Goal: Task Accomplishment & Management: Manage account settings

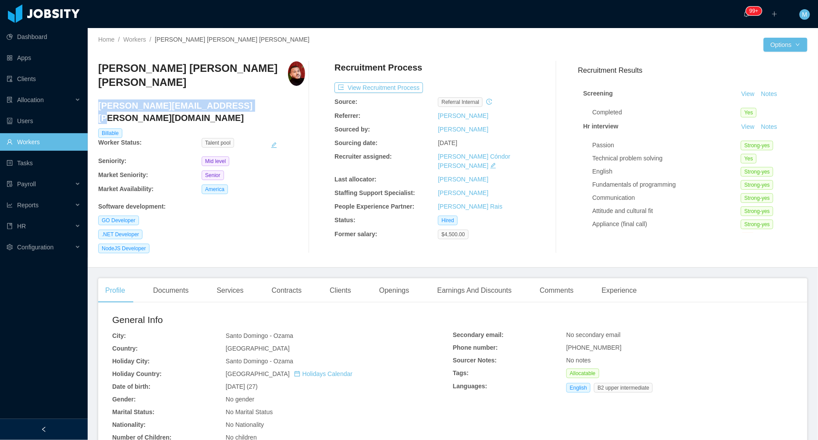
drag, startPoint x: 233, startPoint y: 100, endPoint x: 100, endPoint y: 92, distance: 133.0
click at [100, 100] on h4 "ezequiel.rodriguez@jobsity.com" at bounding box center [201, 112] width 207 height 25
copy h4 "ezequiel.rodriguez@jobsity.com"
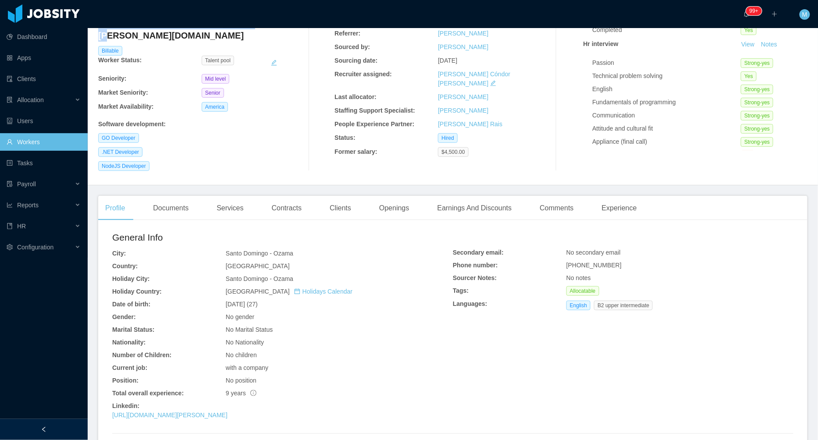
scroll to position [97, 0]
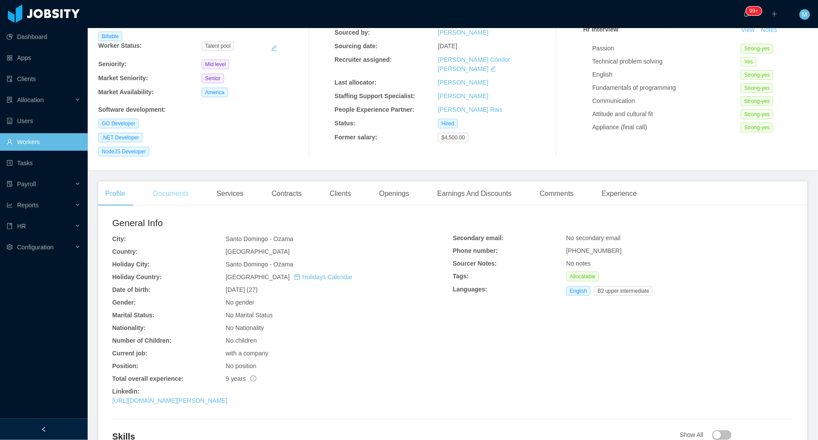
click at [183, 183] on div "Documents" at bounding box center [171, 193] width 50 height 25
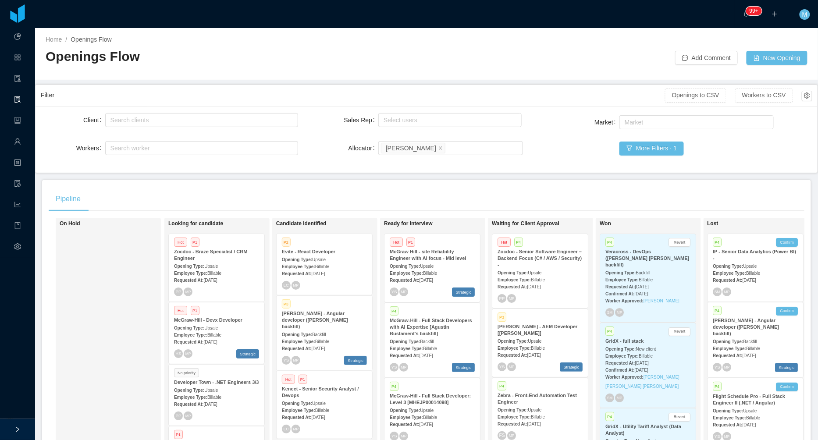
scroll to position [191, 0]
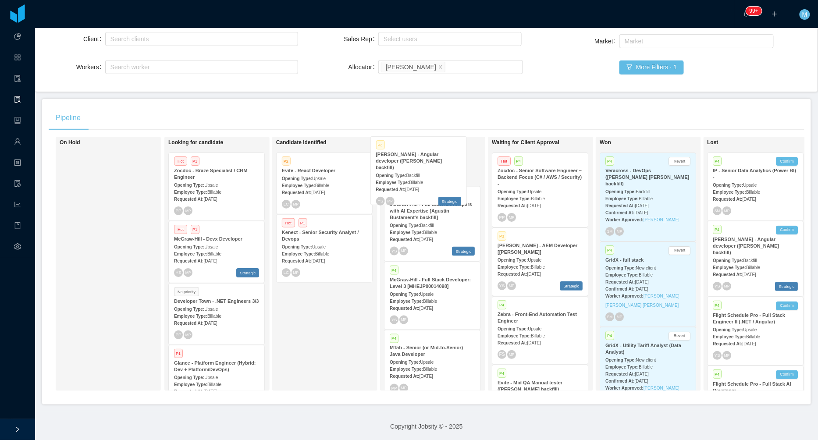
drag, startPoint x: 314, startPoint y: 251, endPoint x: 408, endPoint y: 175, distance: 121.2
click at [408, 175] on div "On Hold Looking for candidate Hot P1 Zocdoc - Braze Specialist / CRM Engineer O…" at bounding box center [427, 267] width 756 height 261
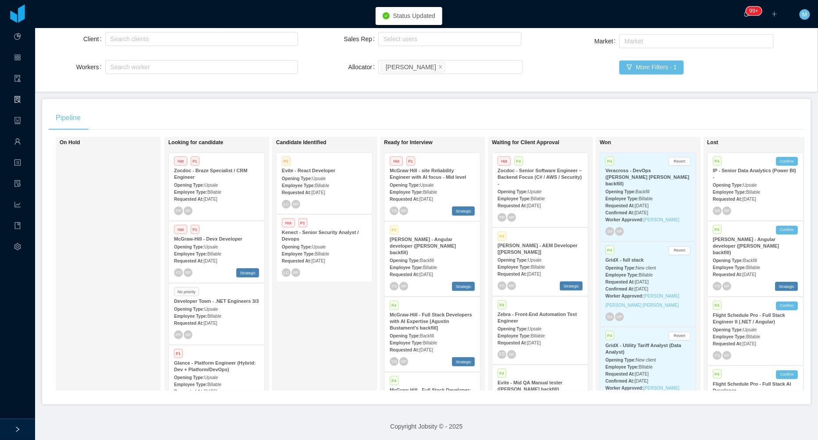
scroll to position [80, 0]
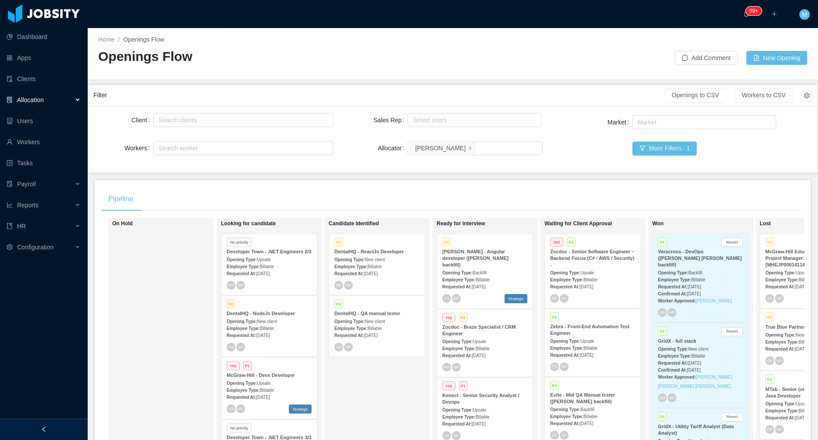
scroll to position [81, 0]
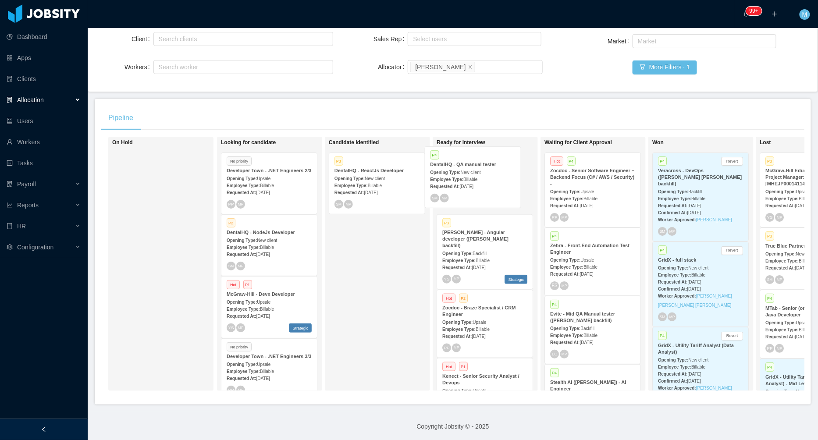
drag, startPoint x: 375, startPoint y: 242, endPoint x: 471, endPoint y: 176, distance: 116.6
click at [471, 176] on div "On Hold Looking for candidate No priority Developer Town - .NET Engineers 2/3 O…" at bounding box center [452, 267] width 703 height 261
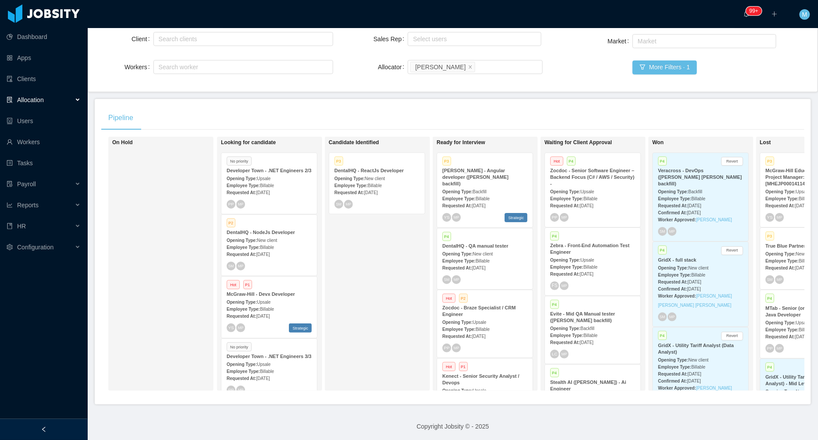
click at [491, 252] on span "New client" at bounding box center [483, 254] width 20 height 5
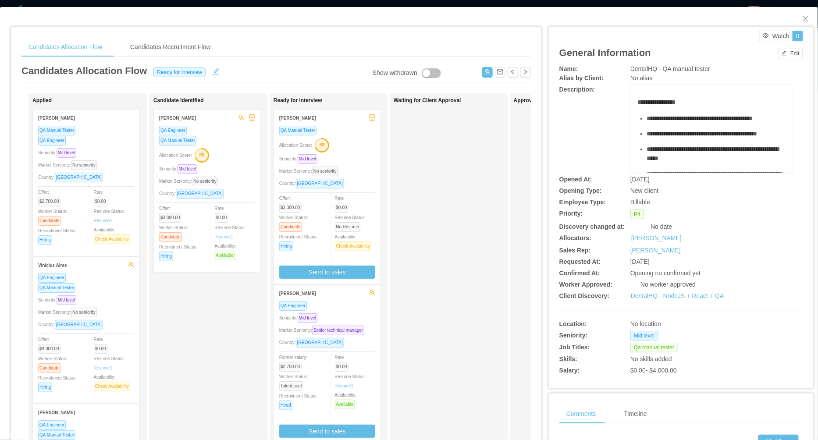
click at [443, 249] on div "Waiting for Client Approval" at bounding box center [455, 312] width 123 height 430
click at [447, 283] on div "Waiting for Client Approval" at bounding box center [455, 312] width 123 height 430
click at [351, 174] on div "Market Seniority: No seniority" at bounding box center [327, 171] width 96 height 10
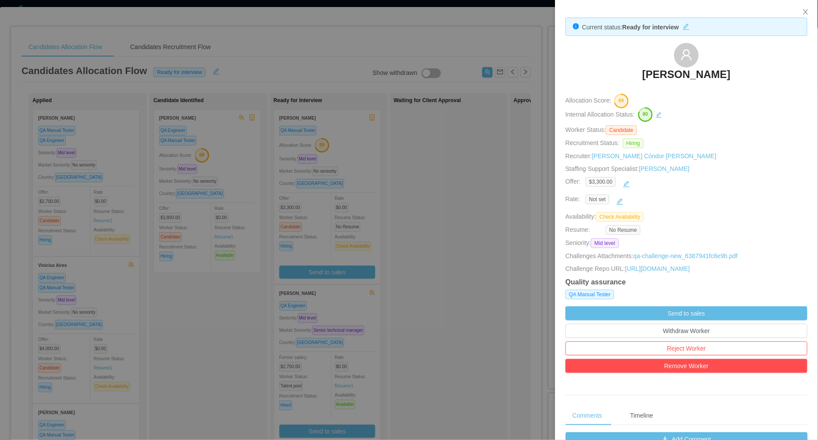
click at [436, 196] on div at bounding box center [409, 220] width 818 height 440
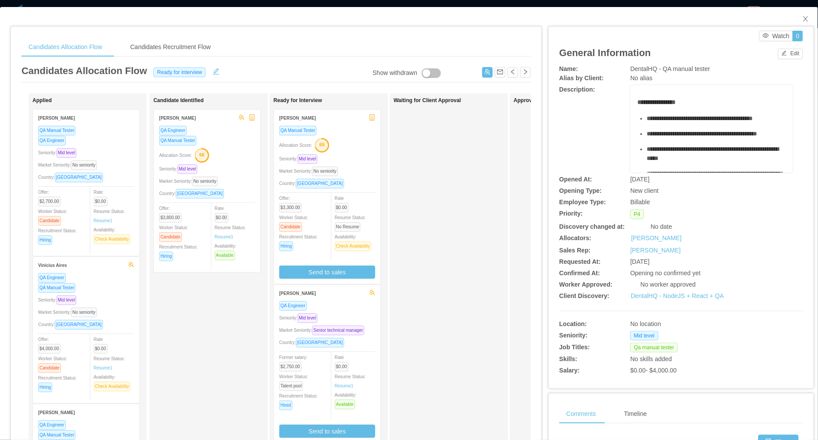
click at [354, 316] on div "Seniority: Mid level" at bounding box center [327, 318] width 96 height 10
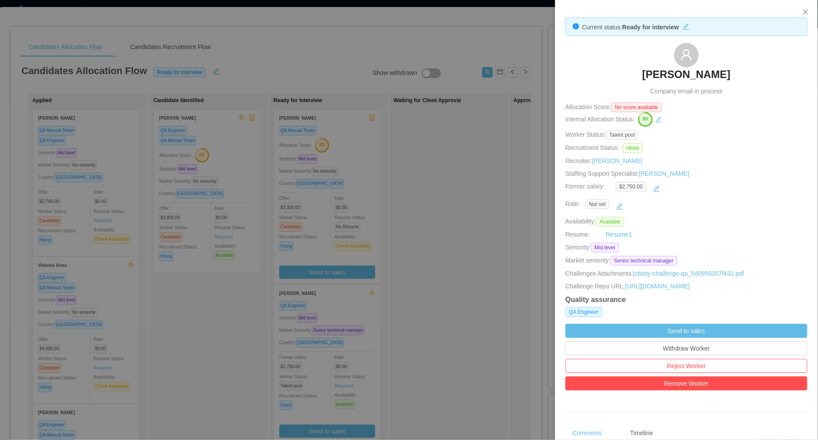
click at [427, 197] on div at bounding box center [409, 220] width 818 height 440
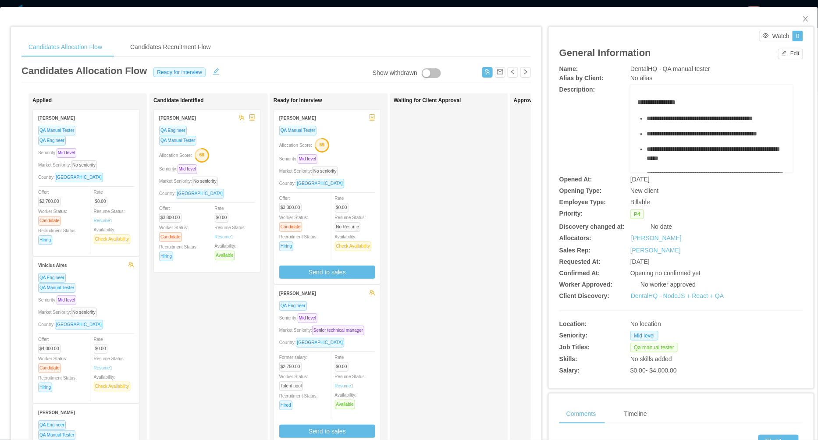
click at [471, 215] on div "Waiting for Client Approval" at bounding box center [455, 312] width 123 height 430
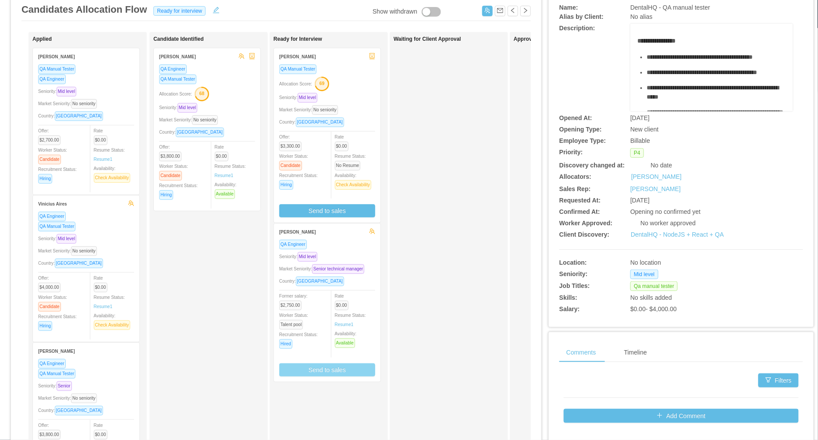
click at [321, 372] on button "Send to sales" at bounding box center [327, 369] width 96 height 13
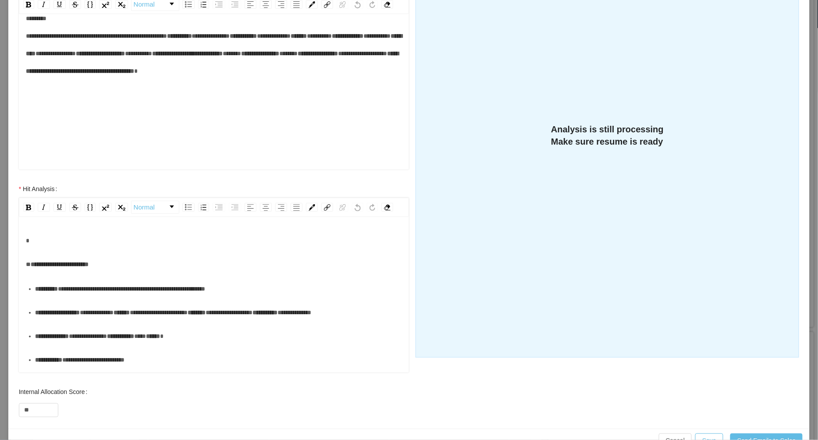
scroll to position [198, 0]
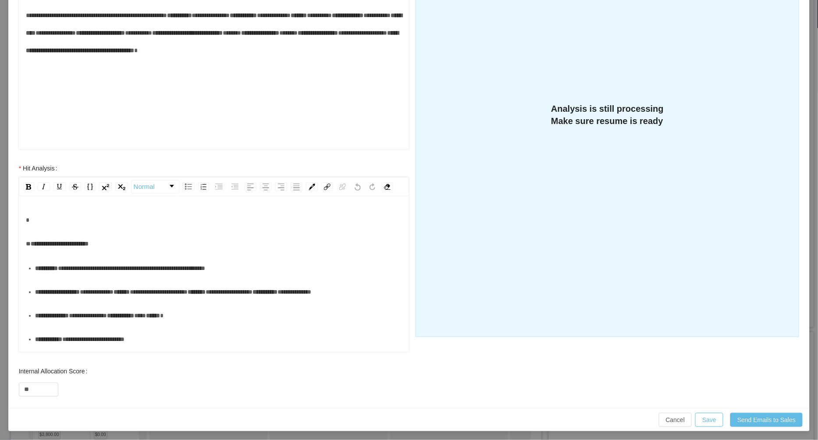
click at [103, 222] on div "rdw-editor" at bounding box center [214, 220] width 377 height 18
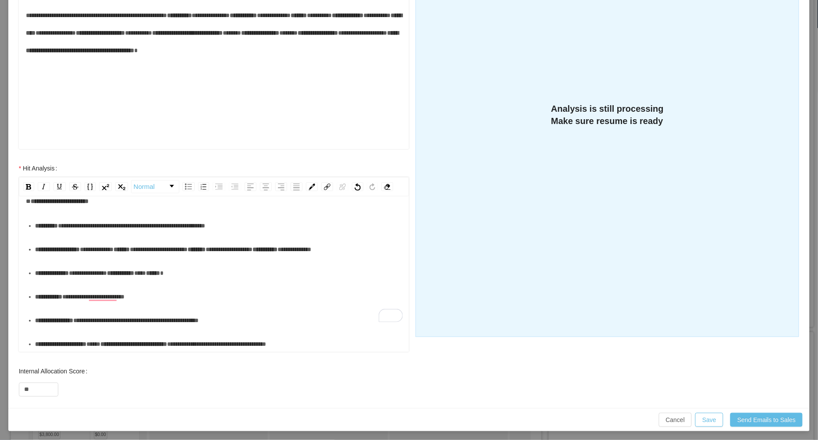
scroll to position [0, 0]
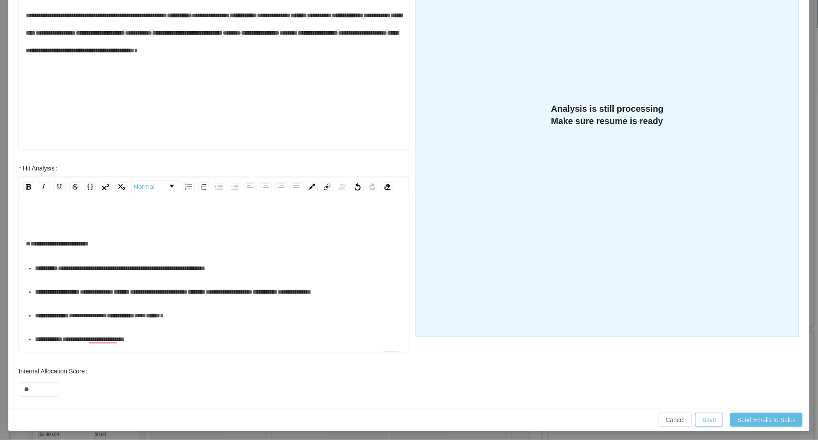
click at [64, 202] on div "**********" at bounding box center [214, 275] width 390 height 153
click at [56, 211] on div "To enrich screen reader interactions, please activate Accessibility in Grammarl…" at bounding box center [214, 220] width 377 height 18
click at [49, 213] on div "**********" at bounding box center [214, 220] width 377 height 18
click at [238, 230] on div "**********" at bounding box center [214, 303] width 377 height 184
click at [254, 219] on div "**********" at bounding box center [214, 220] width 377 height 18
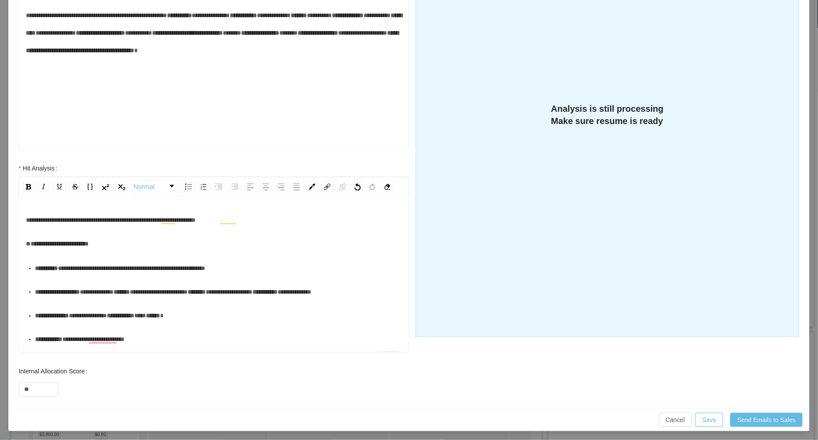
scroll to position [43, 0]
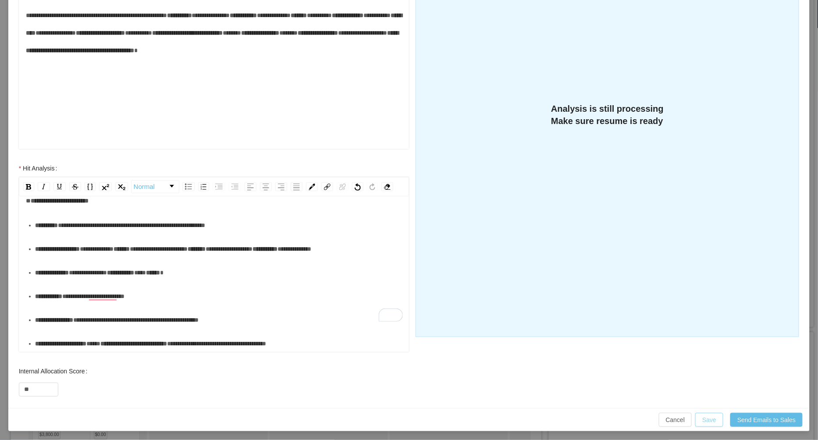
click at [707, 414] on button "Save" at bounding box center [709, 420] width 28 height 14
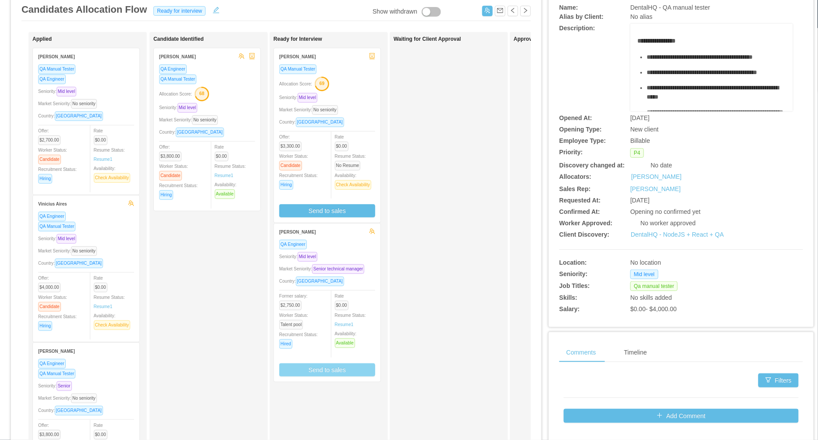
scroll to position [0, 0]
click at [360, 267] on div "Market Seniority: Senior technical manager" at bounding box center [327, 269] width 96 height 10
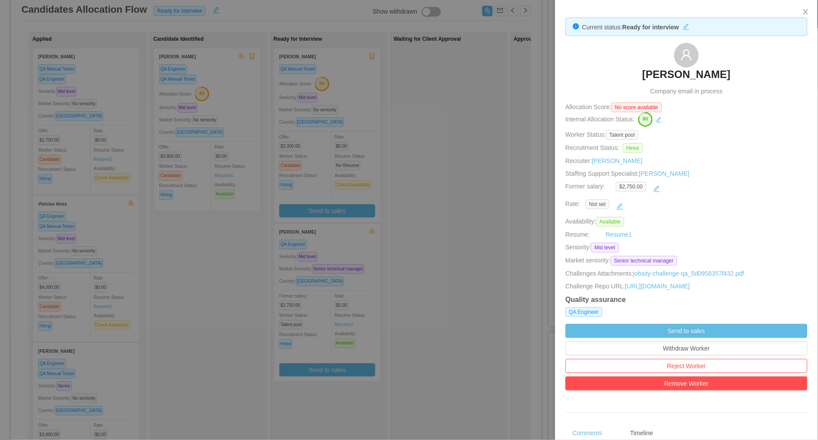
drag, startPoint x: 636, startPoint y: 69, endPoint x: 730, endPoint y: 73, distance: 94.3
click at [730, 73] on div "Edison Pereira Company email in process" at bounding box center [686, 69] width 242 height 53
copy h3 "Edison Pereira"
drag, startPoint x: 208, startPoint y: 269, endPoint x: 314, endPoint y: 199, distance: 127.5
click at [208, 270] on div at bounding box center [409, 220] width 818 height 440
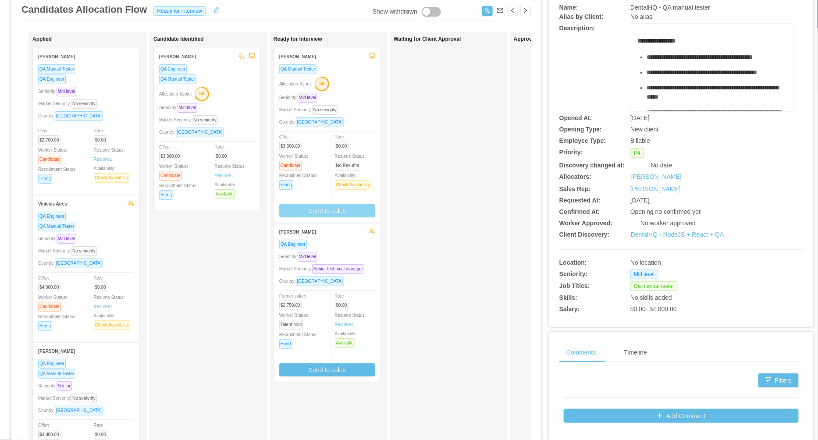
click at [318, 209] on button "Send to sales" at bounding box center [327, 210] width 96 height 13
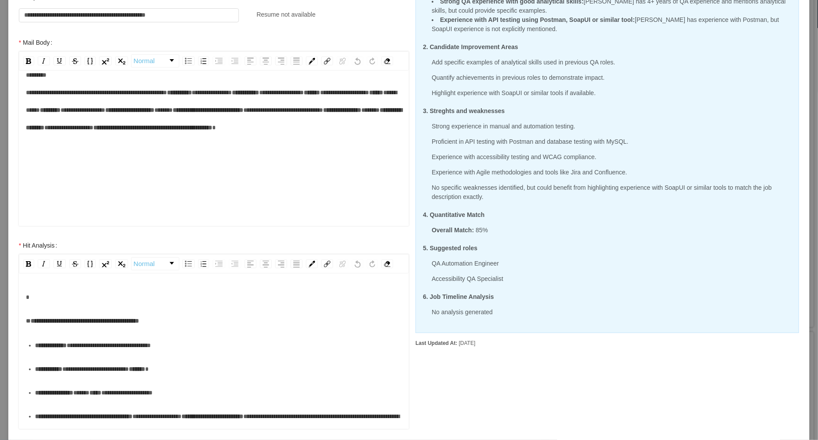
scroll to position [198, 0]
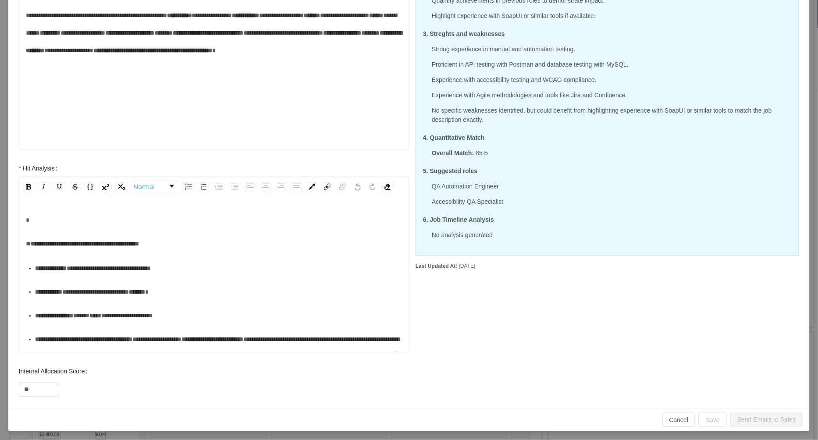
click at [190, 256] on div "**********" at bounding box center [214, 300] width 377 height 178
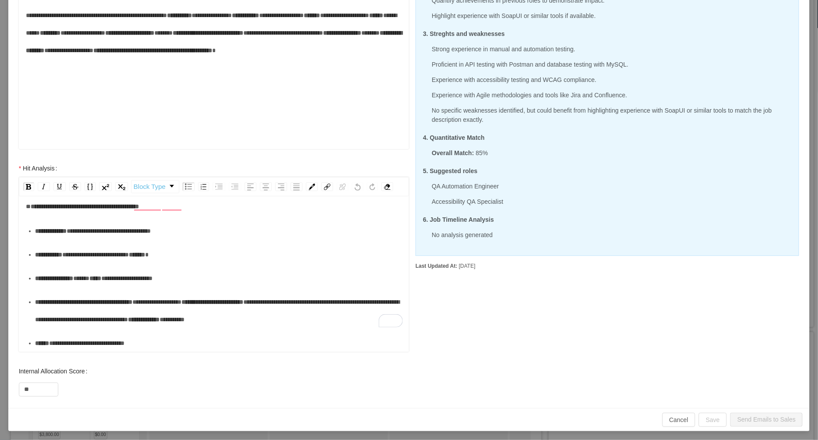
scroll to position [0, 0]
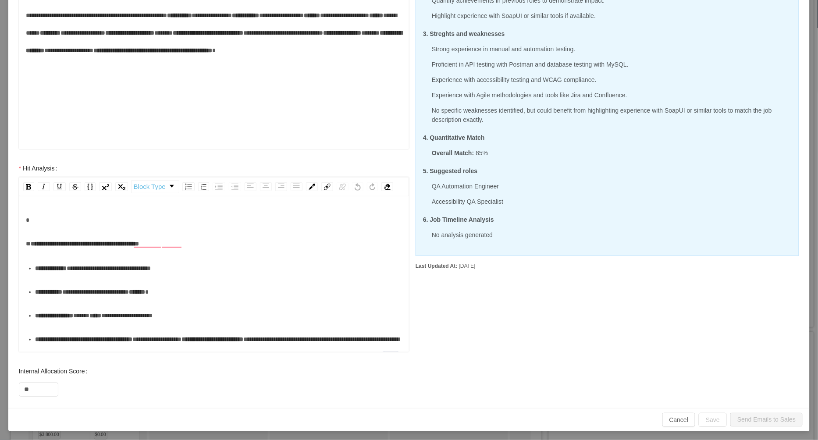
click at [80, 220] on div "To enrich screen reader interactions, please activate Accessibility in Grammarl…" at bounding box center [214, 220] width 377 height 18
click at [88, 270] on span "**********" at bounding box center [109, 268] width 84 height 6
click at [219, 264] on div "**********" at bounding box center [218, 268] width 367 height 18
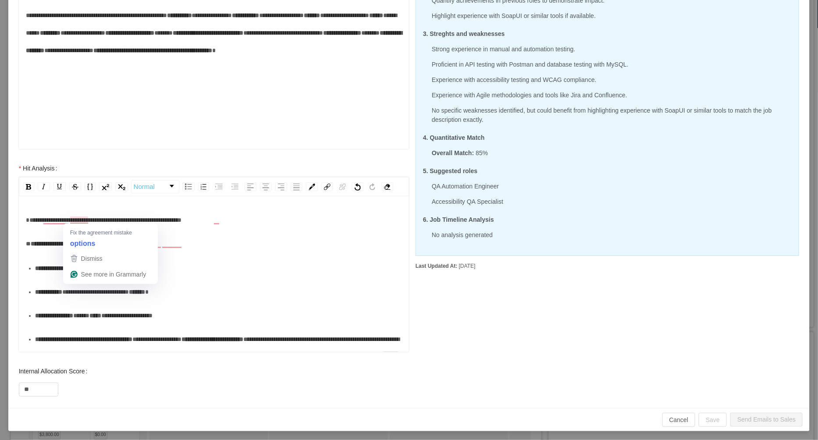
click at [74, 220] on span "**********" at bounding box center [104, 220] width 156 height 6
click at [90, 222] on span "**********" at bounding box center [105, 220] width 158 height 6
click at [235, 223] on div "**********" at bounding box center [214, 220] width 377 height 18
click at [200, 243] on div "**********" at bounding box center [214, 244] width 377 height 18
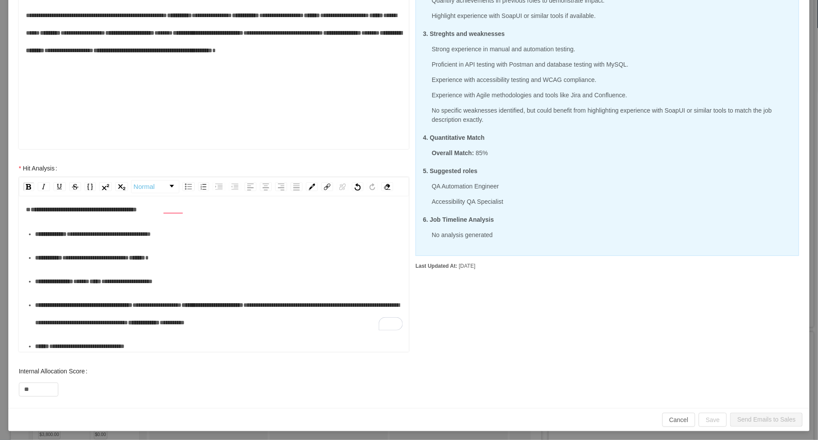
scroll to position [37, 0]
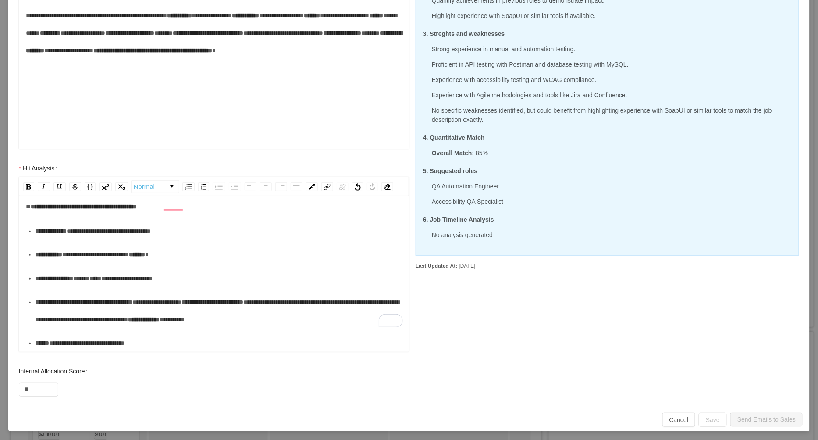
click at [165, 332] on ul "**********" at bounding box center [214, 287] width 377 height 130
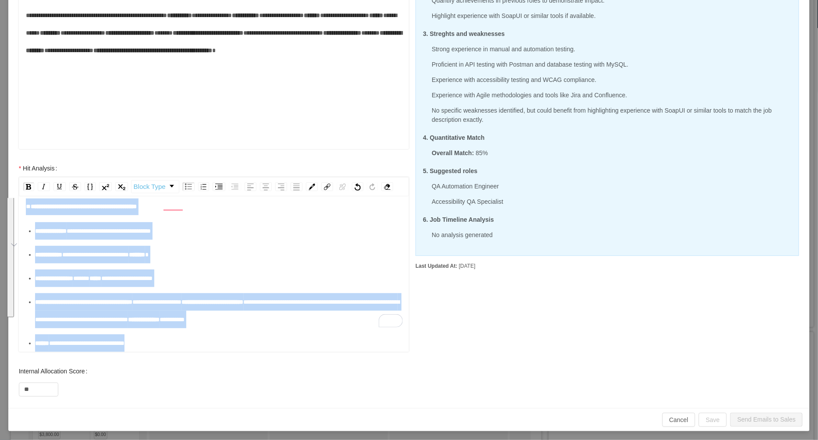
scroll to position [0, 0]
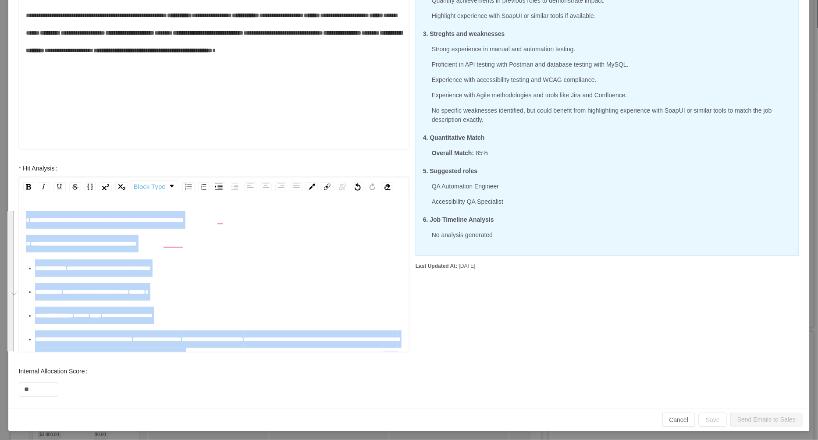
drag, startPoint x: 161, startPoint y: 341, endPoint x: 20, endPoint y: 219, distance: 186.8
click at [20, 219] on div "**********" at bounding box center [214, 261] width 408 height 203
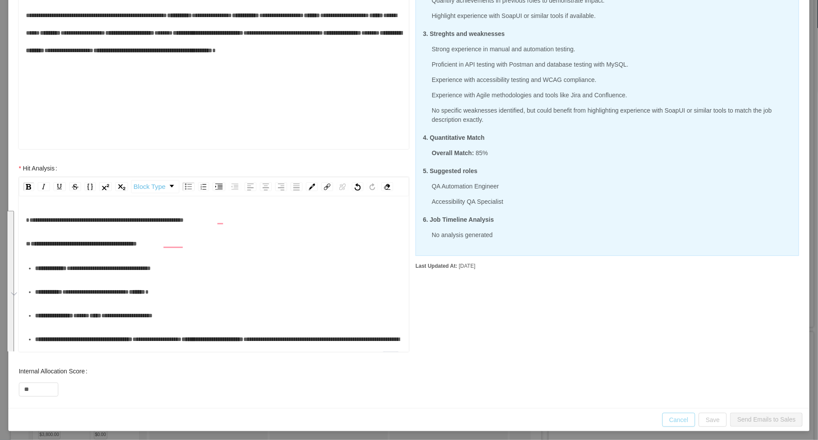
click at [679, 418] on button "Cancel" at bounding box center [678, 420] width 33 height 14
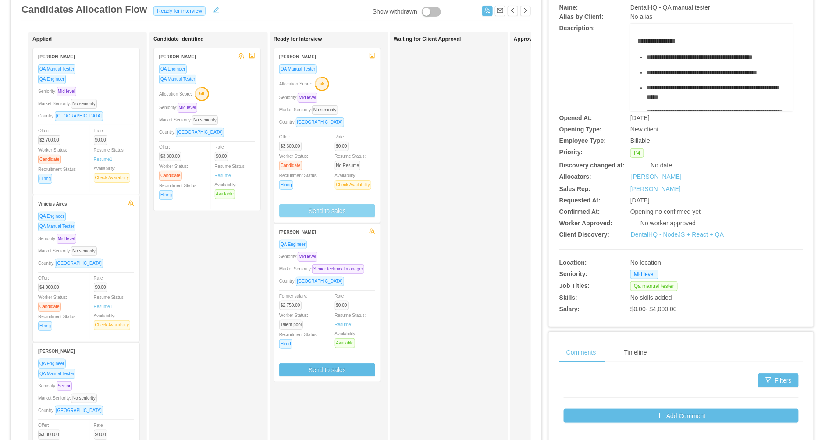
scroll to position [154, 0]
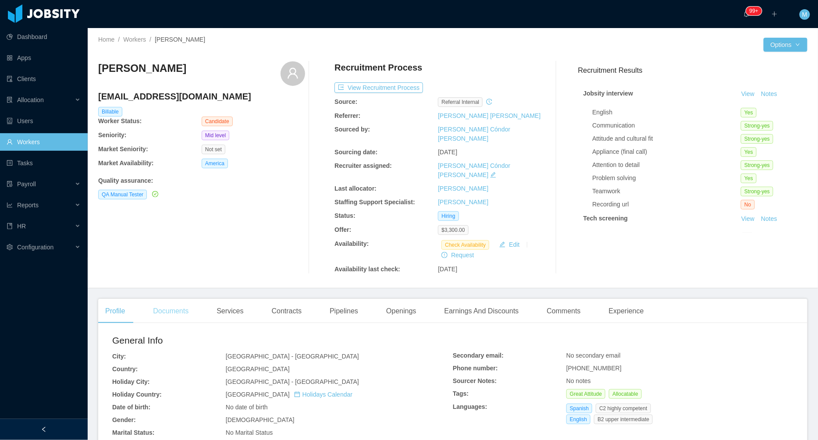
click at [179, 299] on div "Documents" at bounding box center [171, 311] width 50 height 25
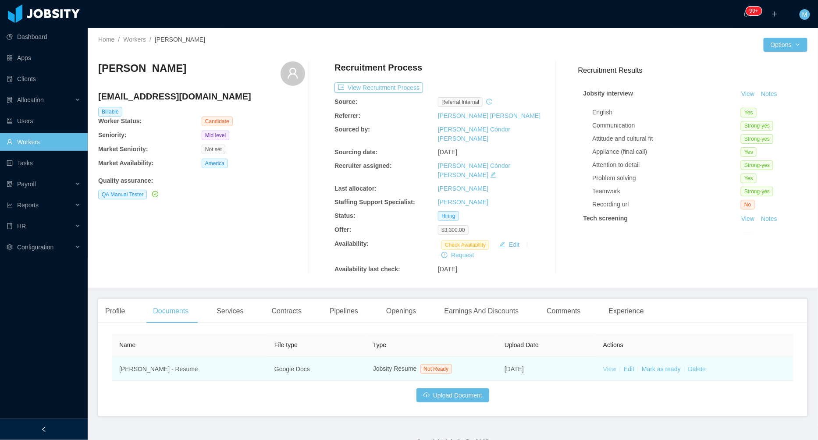
click at [612, 366] on link "View" at bounding box center [609, 369] width 13 height 7
click at [663, 357] on td "View Edit Mark as ready Delete" at bounding box center [694, 369] width 197 height 24
click at [665, 366] on link "Mark as ready" at bounding box center [661, 369] width 39 height 7
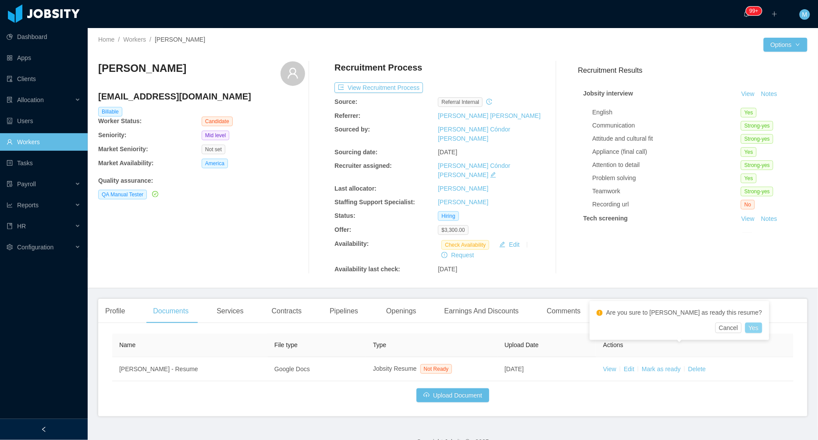
click at [745, 331] on button "Yes" at bounding box center [753, 328] width 17 height 11
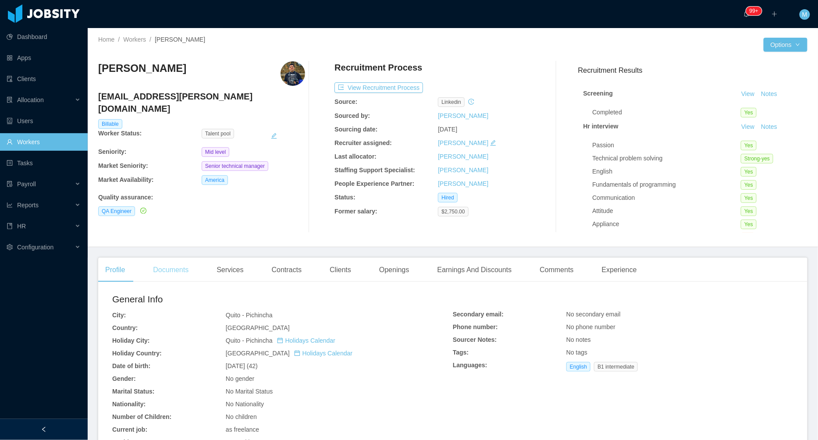
click at [167, 271] on div "Documents" at bounding box center [171, 270] width 50 height 25
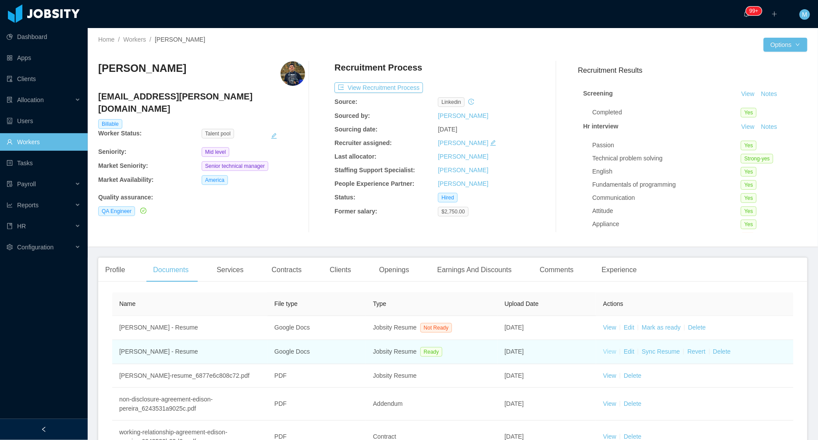
click at [612, 351] on link "View" at bounding box center [609, 351] width 13 height 7
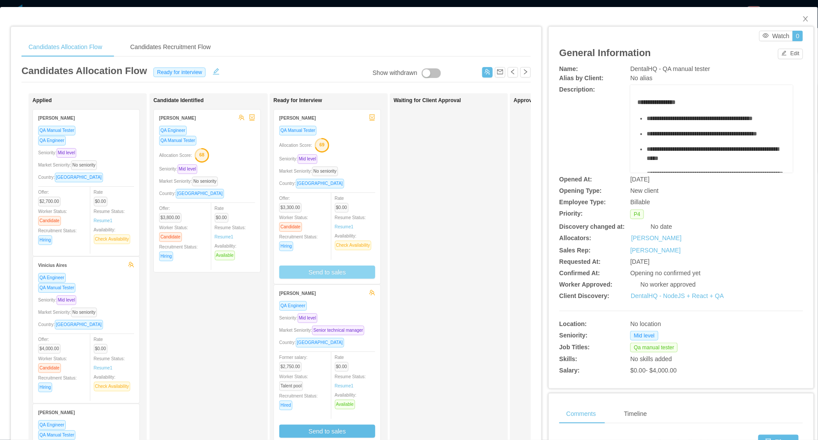
click at [328, 272] on button "Send to sales" at bounding box center [327, 272] width 96 height 13
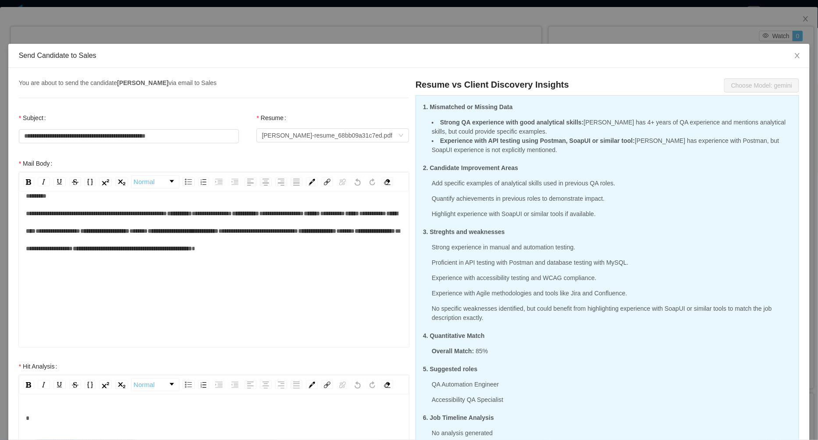
scroll to position [198, 0]
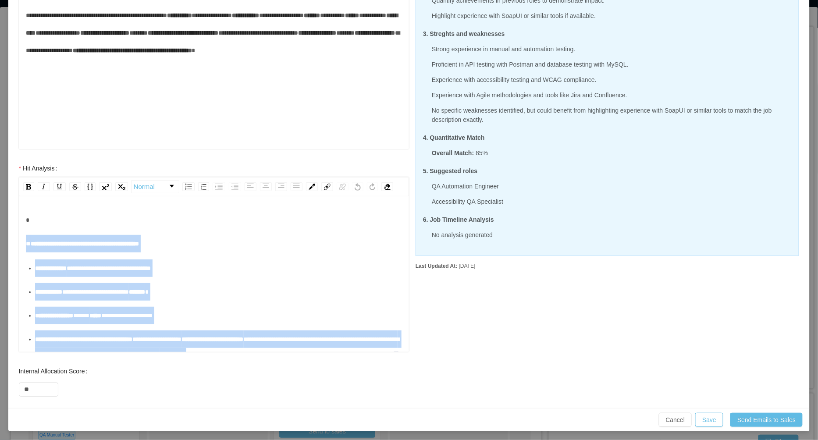
drag, startPoint x: 142, startPoint y: 224, endPoint x: 270, endPoint y: 440, distance: 251.5
click at [269, 440] on div "**********" at bounding box center [409, 220] width 818 height 440
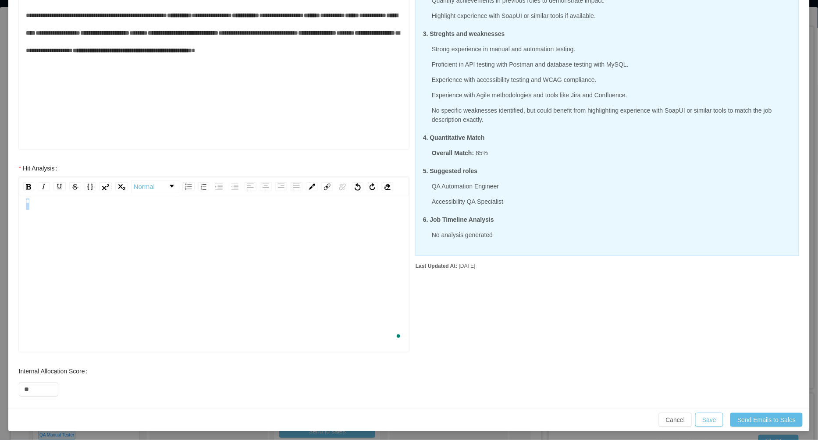
scroll to position [180, 0]
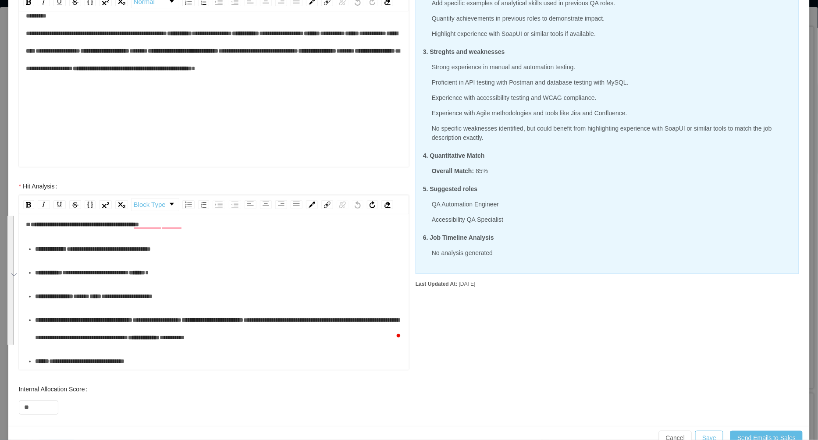
click at [191, 288] on div "**********" at bounding box center [218, 297] width 367 height 18
click at [85, 248] on span "**********" at bounding box center [109, 249] width 84 height 6
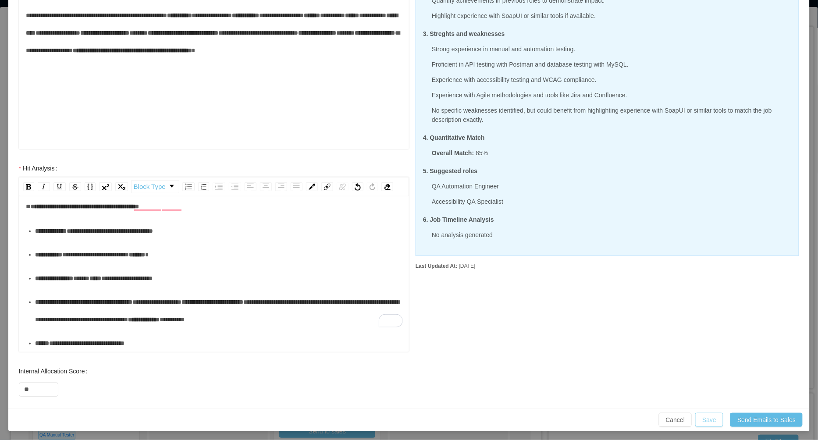
click at [707, 417] on button "Save" at bounding box center [709, 420] width 28 height 14
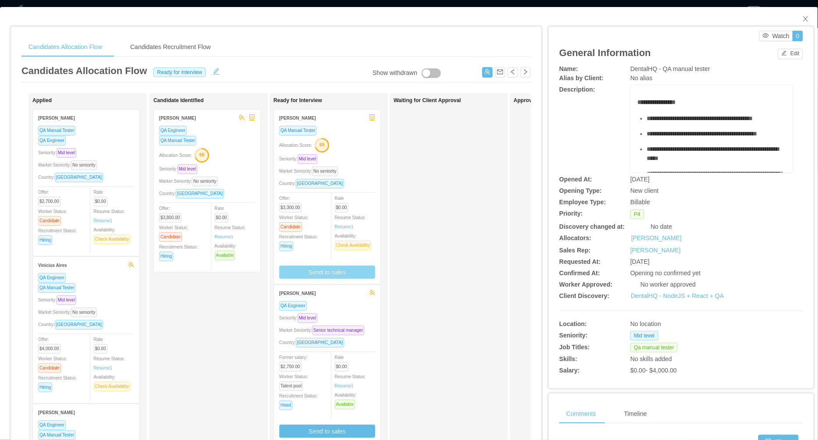
scroll to position [0, 0]
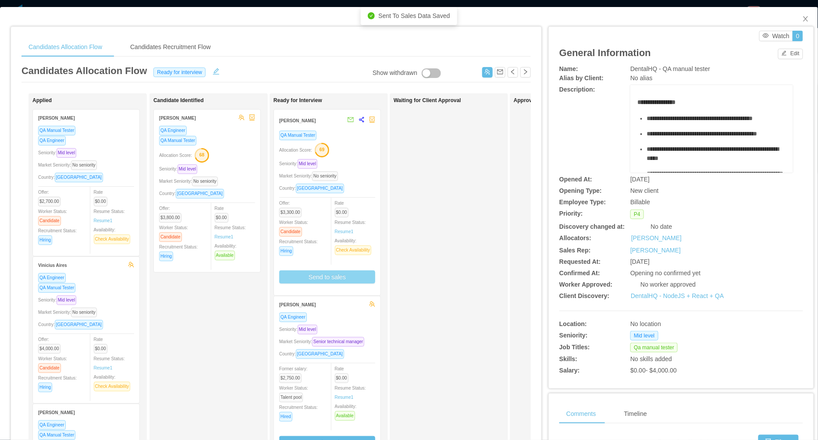
click at [370, 171] on div "Market Seniority: No seniority" at bounding box center [327, 176] width 96 height 10
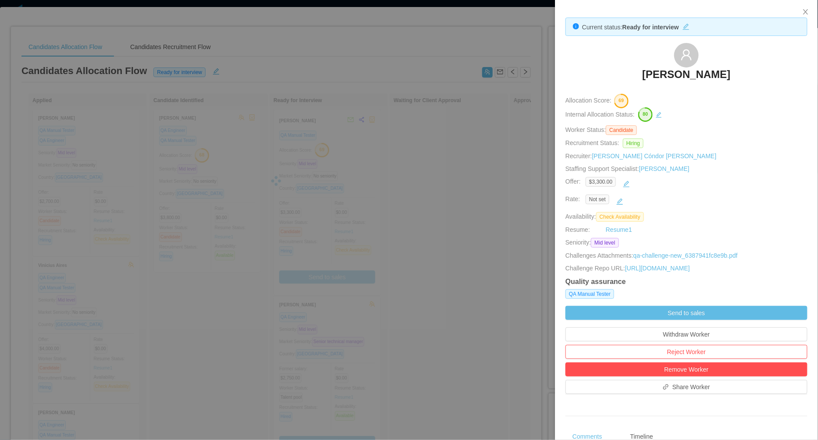
drag, startPoint x: 643, startPoint y: 72, endPoint x: 745, endPoint y: 71, distance: 101.7
click at [746, 72] on div "Richard Ledesma" at bounding box center [686, 65] width 242 height 44
copy h3 "Richard Ledesma"
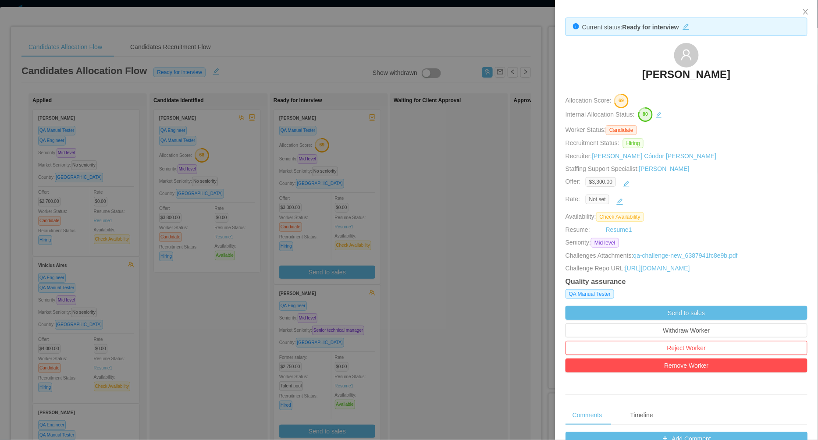
click at [417, 267] on div at bounding box center [409, 220] width 818 height 440
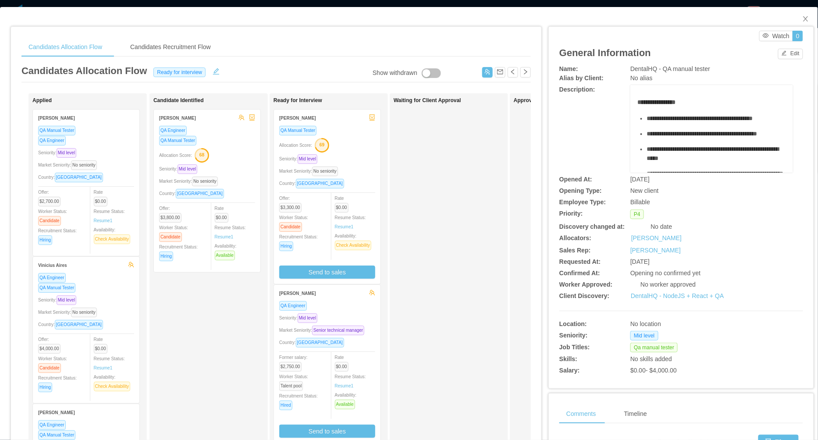
click at [417, 267] on div "Waiting for Client Approval" at bounding box center [455, 312] width 123 height 430
drag, startPoint x: 805, startPoint y: 20, endPoint x: 799, endPoint y: 21, distance: 6.2
click at [805, 20] on icon "icon: close" at bounding box center [805, 18] width 5 height 5
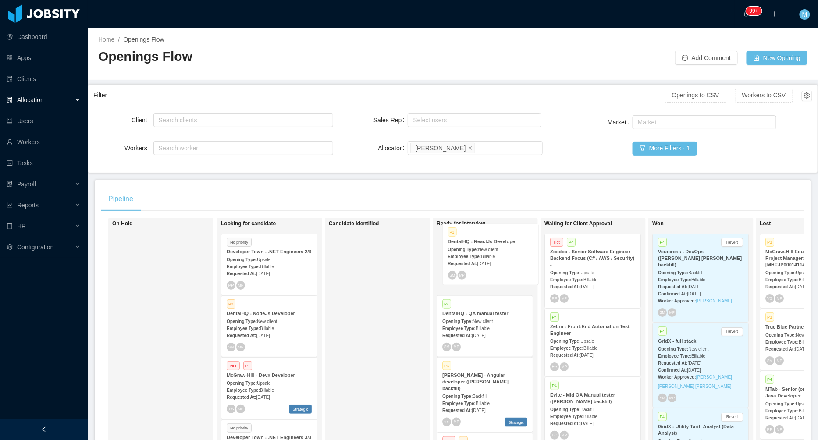
drag, startPoint x: 362, startPoint y: 267, endPoint x: 475, endPoint y: 259, distance: 113.9
click at [475, 259] on div "On Hold Looking for candidate No priority Developer Town - .NET Engineers 2/3 O…" at bounding box center [452, 348] width 703 height 261
click at [482, 259] on span "New client" at bounding box center [483, 259] width 20 height 5
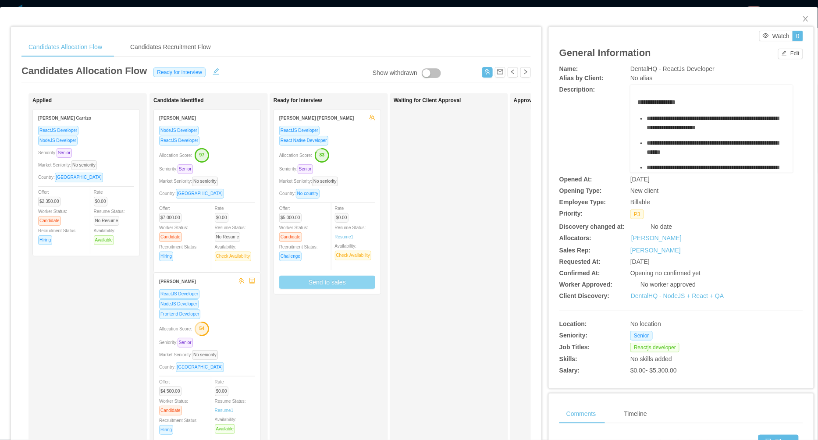
click at [314, 283] on button "Send to sales" at bounding box center [327, 282] width 96 height 13
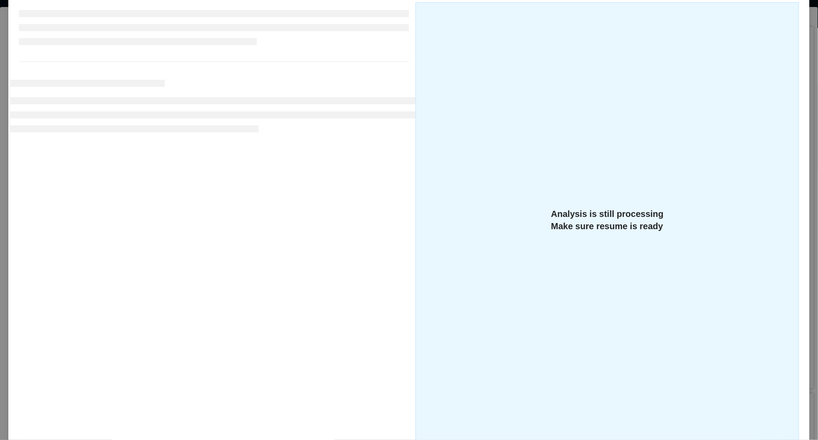
scroll to position [139, 0]
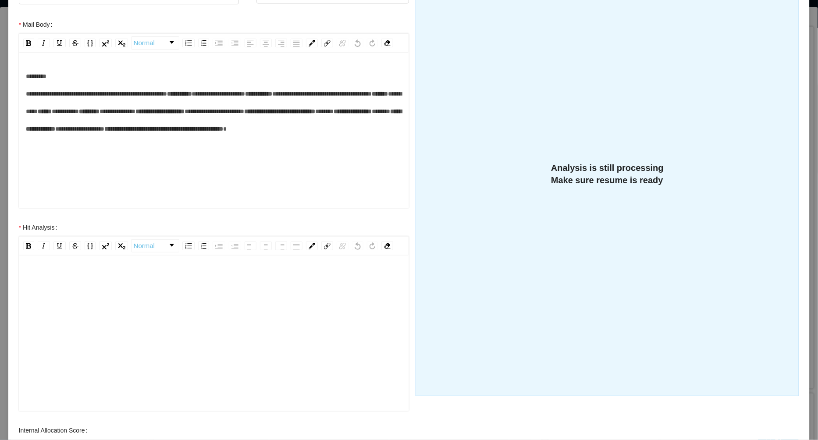
click at [160, 286] on div "rdw-editor" at bounding box center [214, 279] width 377 height 18
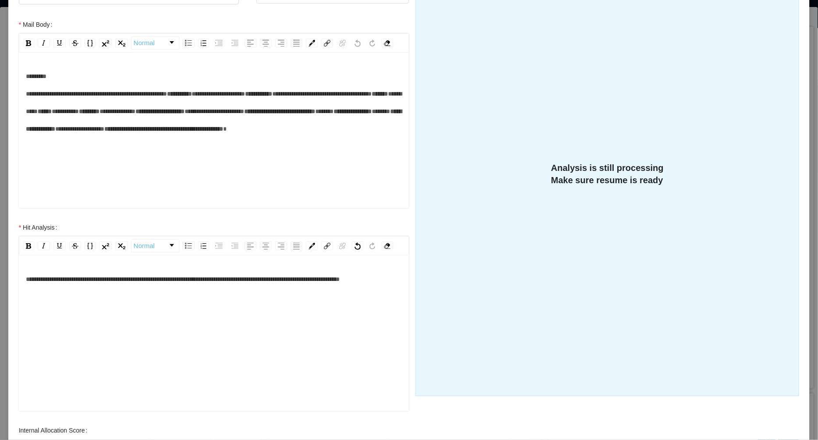
click at [193, 286] on div "**********" at bounding box center [214, 279] width 377 height 18
click at [125, 281] on span "**********" at bounding box center [183, 279] width 314 height 6
click at [134, 294] on div "**********" at bounding box center [214, 346] width 377 height 153
click at [101, 280] on span "**********" at bounding box center [170, 279] width 288 height 6
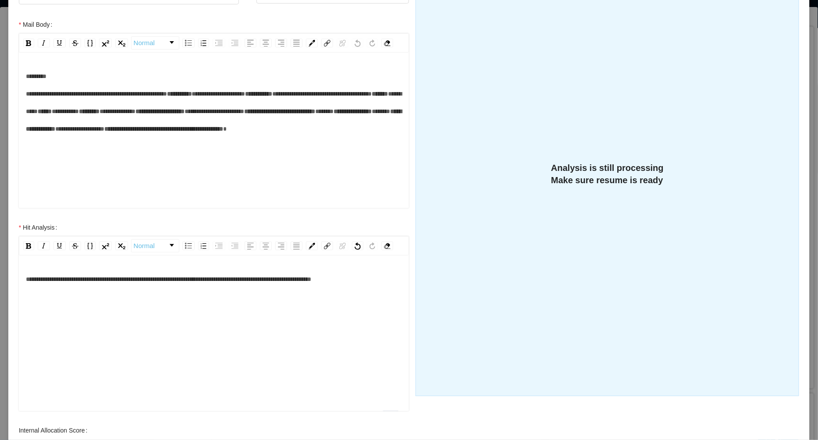
click at [398, 280] on div "**********" at bounding box center [214, 279] width 377 height 18
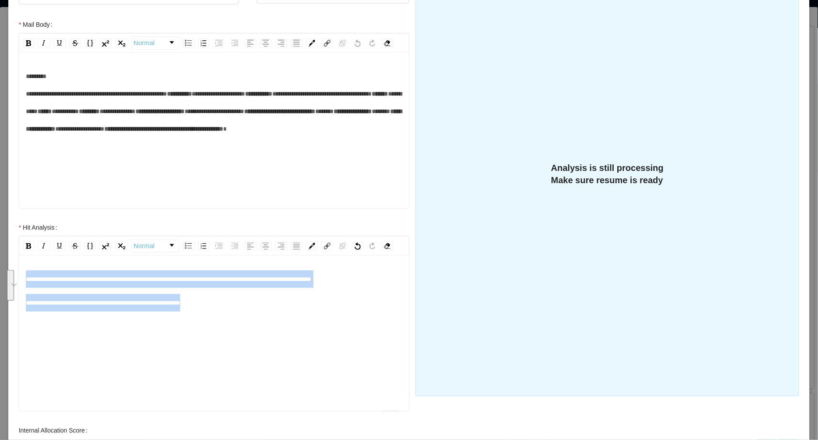
drag, startPoint x: 233, startPoint y: 312, endPoint x: 27, endPoint y: 277, distance: 209.0
click at [26, 277] on div "**********" at bounding box center [214, 346] width 377 height 153
click at [185, 244] on img "rdw-list-control" at bounding box center [188, 246] width 7 height 6
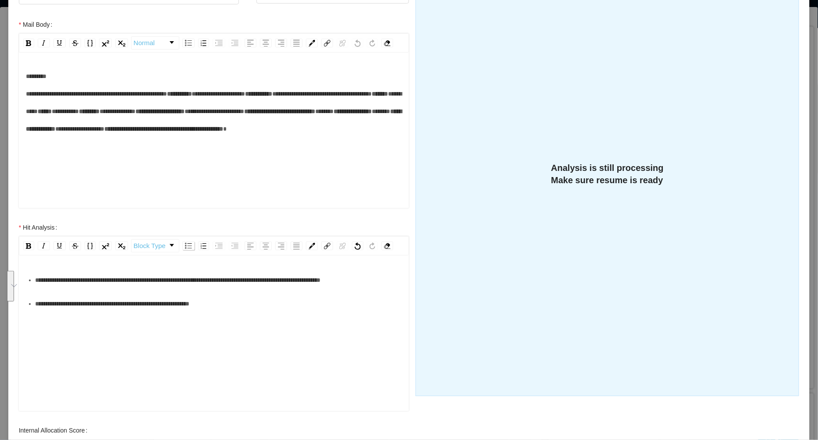
scroll to position [140, 0]
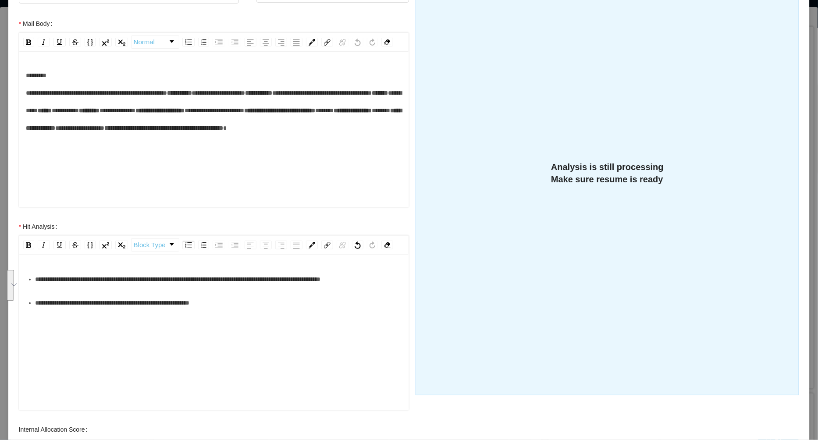
click at [235, 301] on div "**********" at bounding box center [218, 303] width 367 height 18
click at [35, 327] on span "**********" at bounding box center [144, 326] width 218 height 6
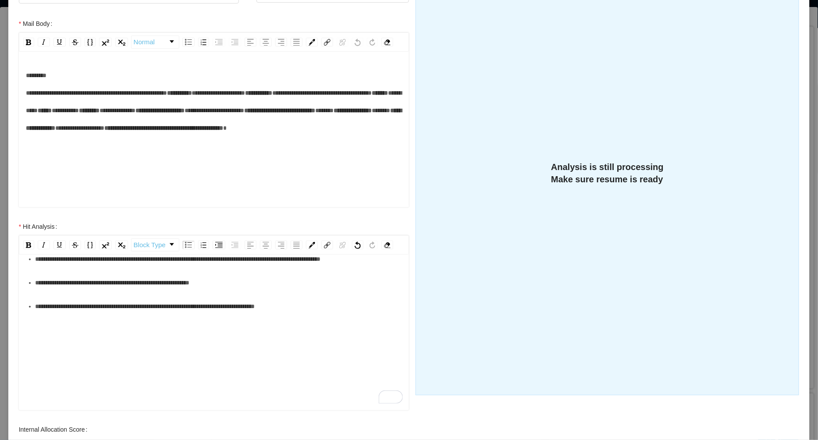
scroll to position [198, 0]
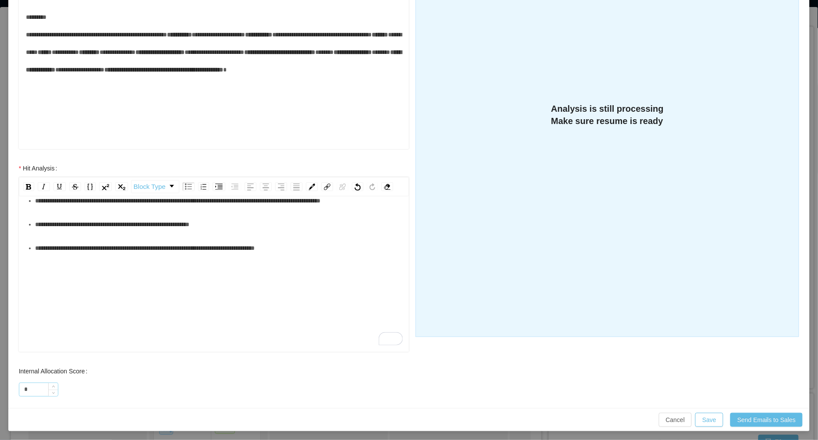
click at [32, 387] on input "*" at bounding box center [38, 389] width 39 height 13
type input "*"
type input "**"
click at [706, 417] on button "Save" at bounding box center [709, 420] width 28 height 14
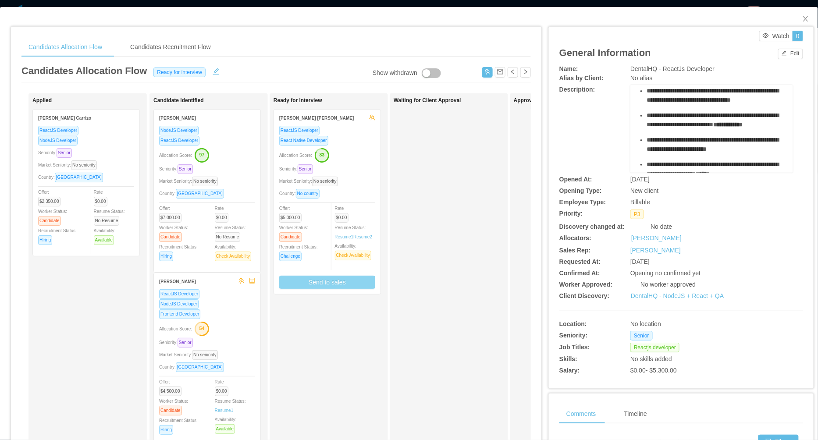
scroll to position [130, 0]
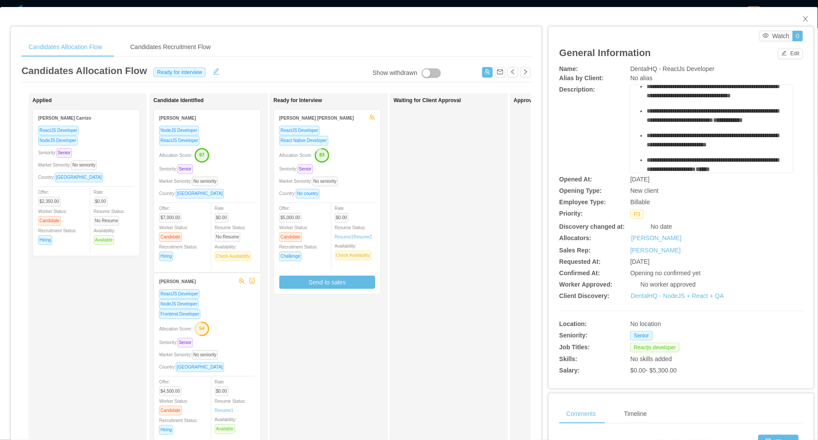
click at [655, 123] on span "**********" at bounding box center [713, 115] width 132 height 15
copy span "***"
click at [369, 197] on div "ReactJS Developer React Native Developer Allocation Score: 83 Seniority: Senior…" at bounding box center [327, 207] width 96 height 164
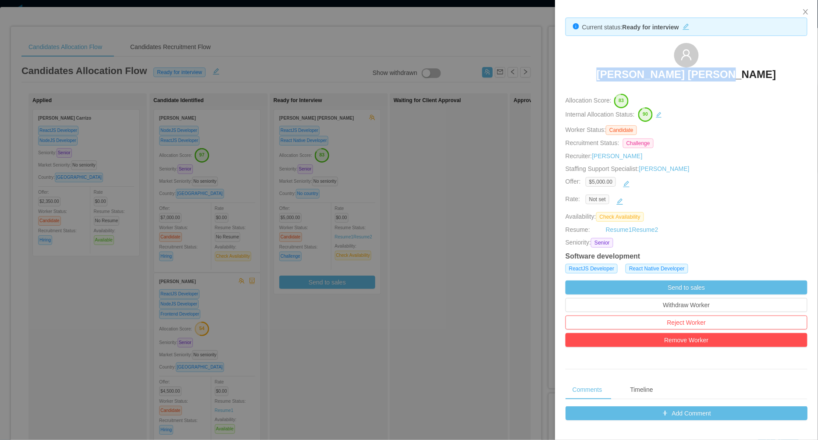
drag, startPoint x: 618, startPoint y: 71, endPoint x: 754, endPoint y: 72, distance: 135.9
click at [754, 72] on div "Raphael Souza Pimenta" at bounding box center [686, 65] width 242 height 44
copy h3 "Raphael Souza Pimenta"
click at [442, 177] on div at bounding box center [409, 220] width 818 height 440
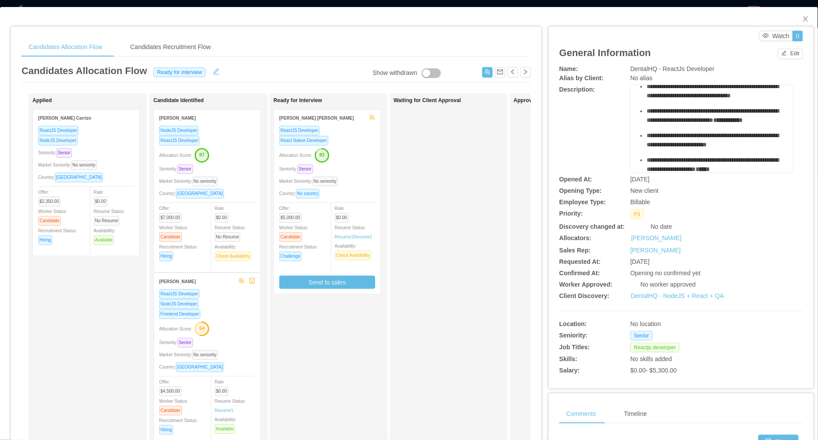
click at [641, 66] on span "DentalHQ - ReactJs Developer" at bounding box center [672, 68] width 84 height 7
click at [641, 67] on span "DentalHQ - ReactJs Developer" at bounding box center [672, 68] width 84 height 7
copy span "DentalHQ"
click at [359, 176] on div "Market Seniority: No seniority" at bounding box center [327, 181] width 96 height 10
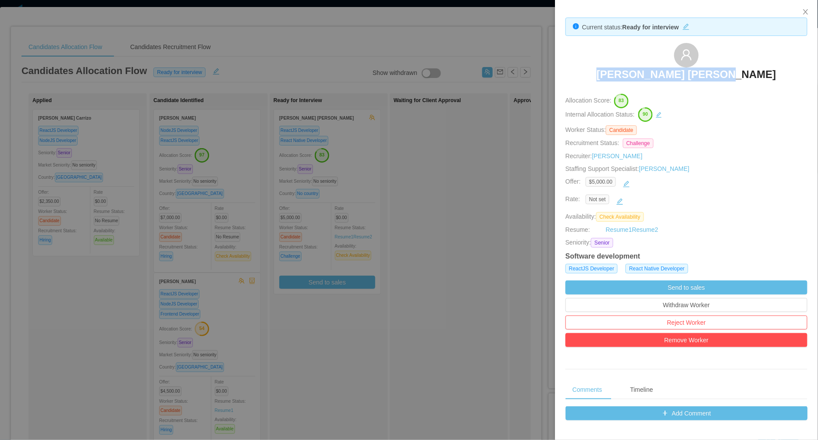
drag, startPoint x: 614, startPoint y: 78, endPoint x: 747, endPoint y: 76, distance: 133.7
click at [746, 77] on div "Raphael Souza Pimenta" at bounding box center [686, 65] width 242 height 44
copy h3 "Raphael Souza Pimenta"
click at [405, 311] on div at bounding box center [409, 220] width 818 height 440
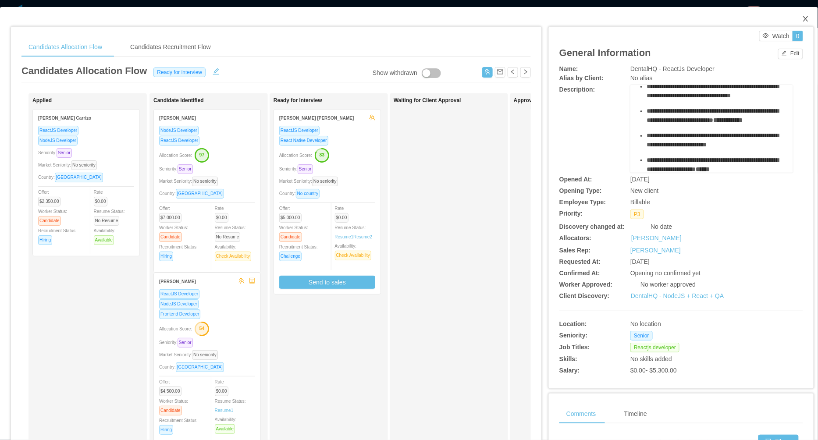
click at [805, 19] on icon "icon: close" at bounding box center [805, 18] width 7 height 7
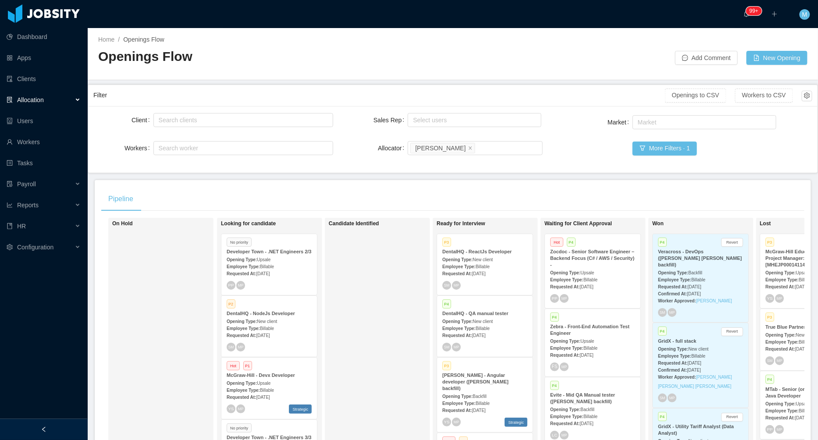
click at [270, 331] on span "Billable" at bounding box center [267, 328] width 14 height 5
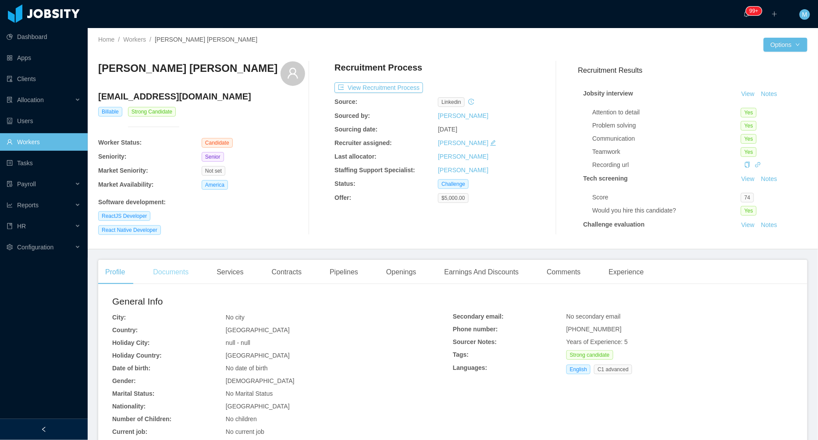
click at [190, 274] on div "Documents" at bounding box center [171, 272] width 50 height 25
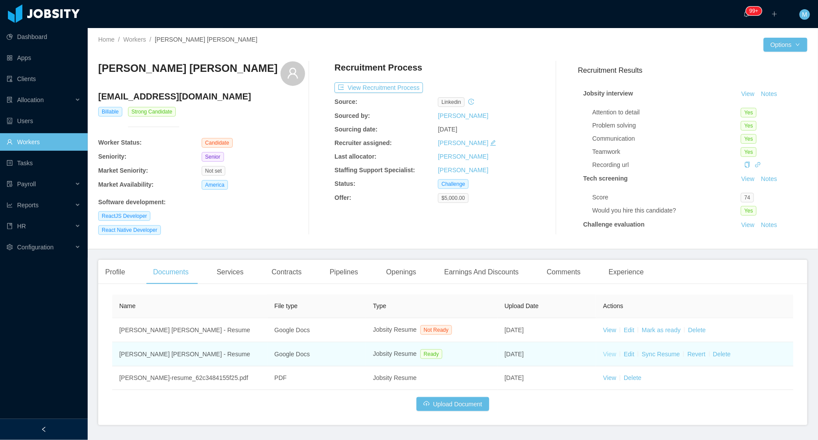
click at [605, 353] on link "View" at bounding box center [609, 354] width 13 height 7
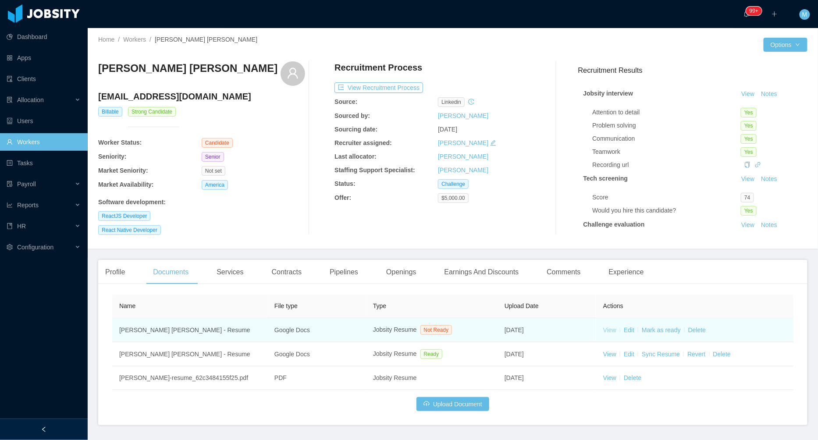
click at [612, 328] on link "View" at bounding box center [609, 330] width 13 height 7
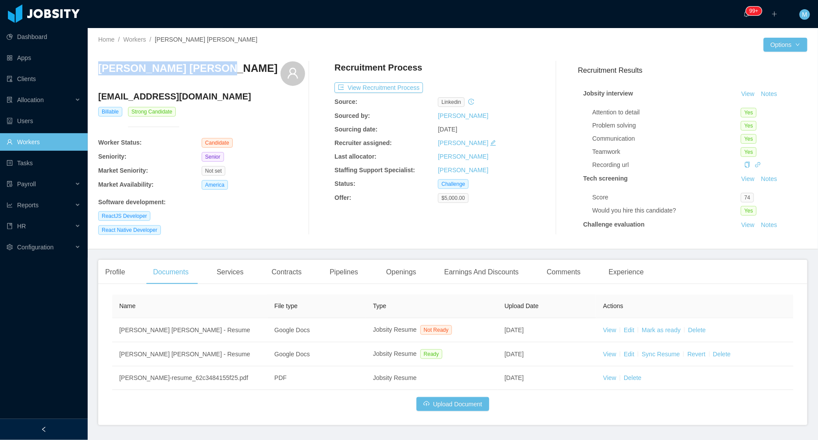
drag, startPoint x: 213, startPoint y: 72, endPoint x: 99, endPoint y: 71, distance: 114.9
click at [99, 71] on div "[PERSON_NAME] [PERSON_NAME]" at bounding box center [201, 73] width 207 height 25
copy h3 "[PERSON_NAME] [PERSON_NAME]"
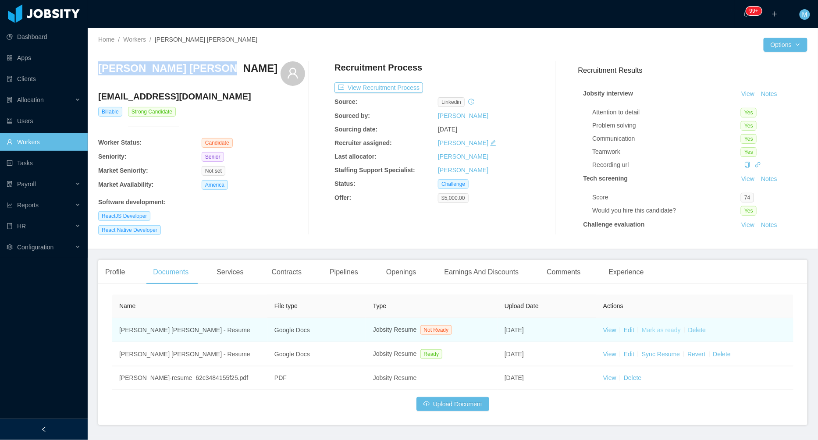
click at [664, 330] on link "Mark as ready" at bounding box center [661, 330] width 39 height 7
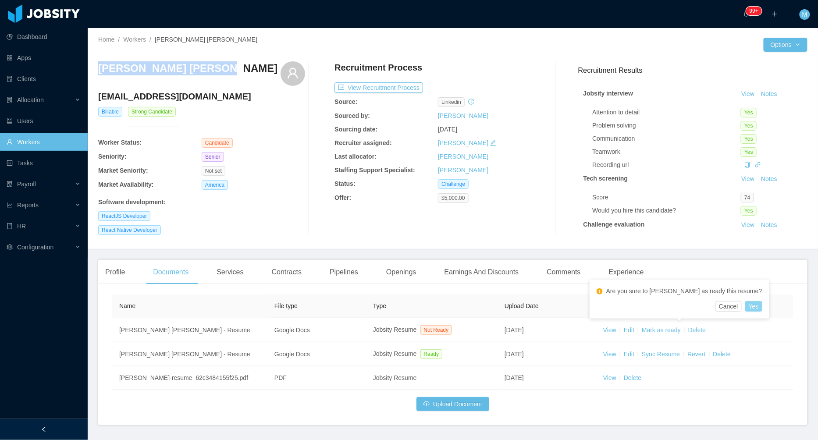
click at [745, 309] on button "Yes" at bounding box center [753, 306] width 17 height 11
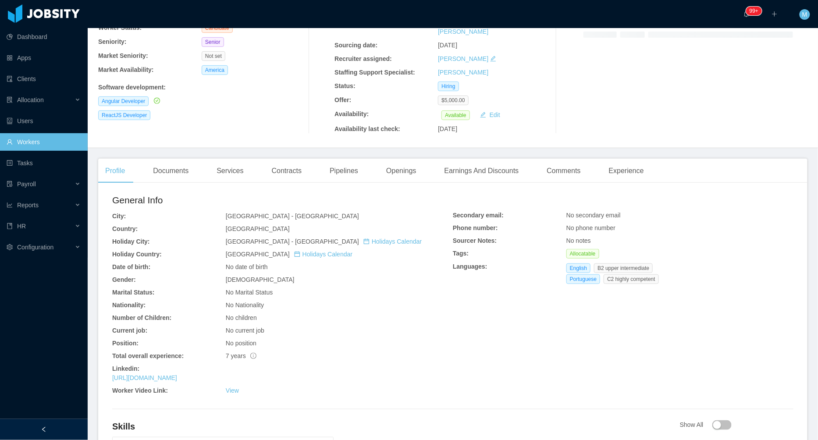
scroll to position [203, 0]
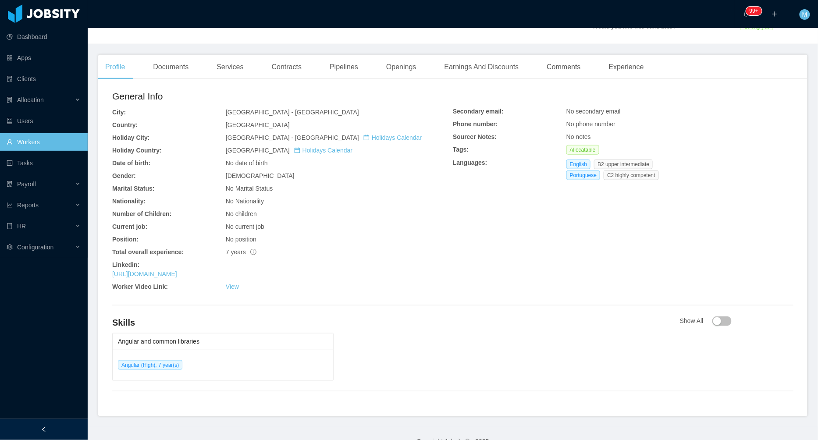
drag, startPoint x: 110, startPoint y: 262, endPoint x: 237, endPoint y: 270, distance: 127.8
click at [237, 270] on div "General Info City: [GEOGRAPHIC_DATA] - [GEOGRAPHIC_DATA] Country: [GEOGRAPHIC_D…" at bounding box center [452, 251] width 709 height 331
copy div "Linkedin: https://www.linkedin.com/in/lucastrentindev"
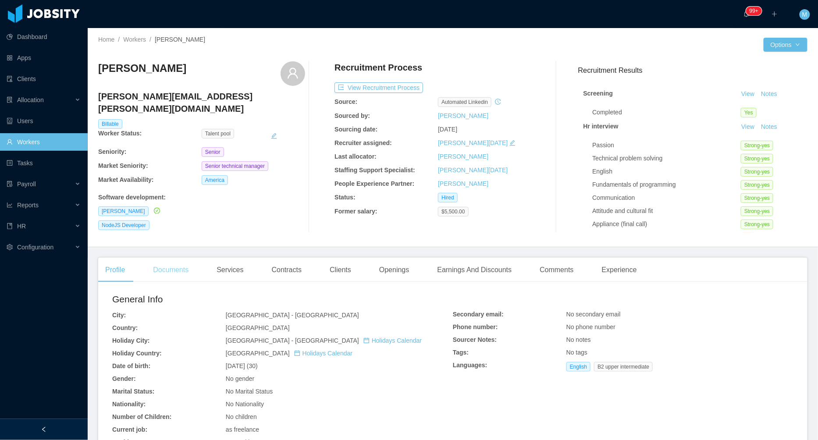
click at [164, 270] on div "Documents" at bounding box center [171, 270] width 50 height 25
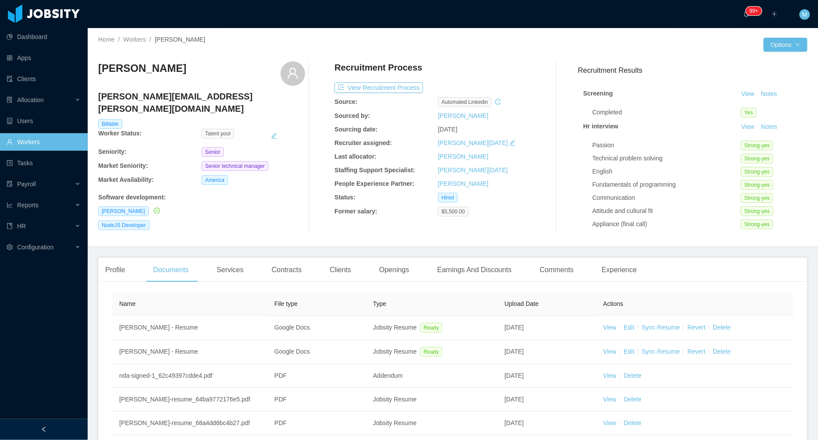
scroll to position [69, 0]
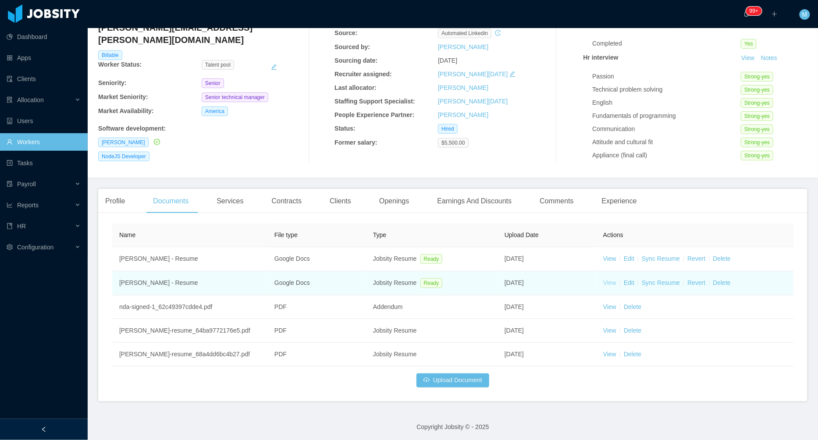
click at [614, 284] on link "View" at bounding box center [609, 282] width 13 height 7
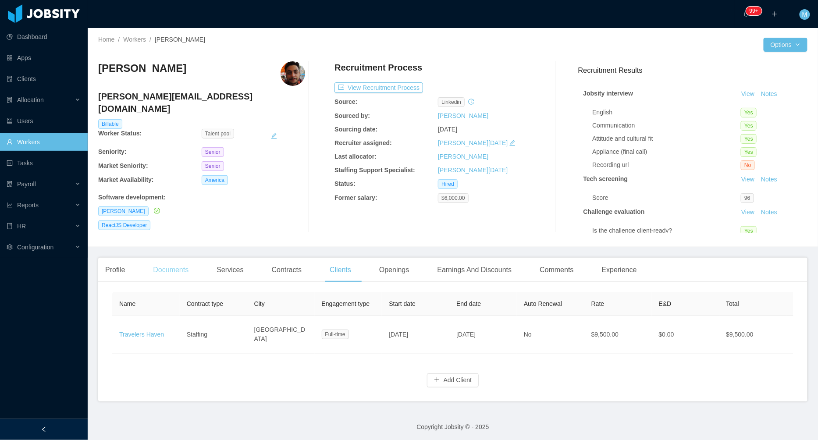
click at [171, 273] on div "Documents" at bounding box center [171, 270] width 50 height 25
